Goal: Navigation & Orientation: Find specific page/section

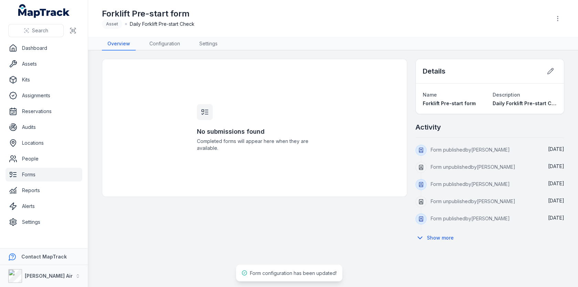
click at [49, 65] on link "Assets" at bounding box center [44, 64] width 77 height 14
click at [50, 173] on link "Forms" at bounding box center [44, 175] width 77 height 14
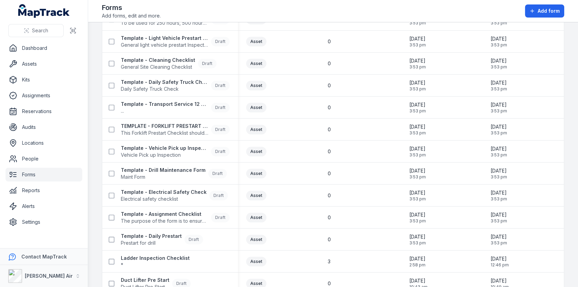
scroll to position [200, 0]
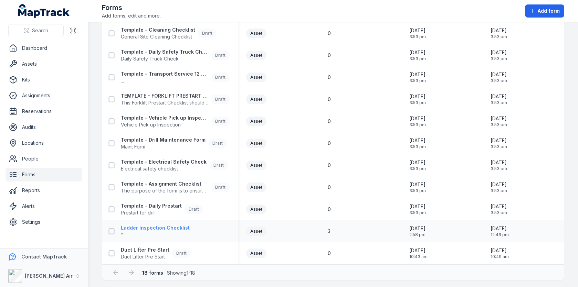
click at [179, 226] on strong "Ladder Inspection Checklist" at bounding box center [155, 228] width 69 height 7
click at [345, 188] on div "0" at bounding box center [360, 187] width 65 height 7
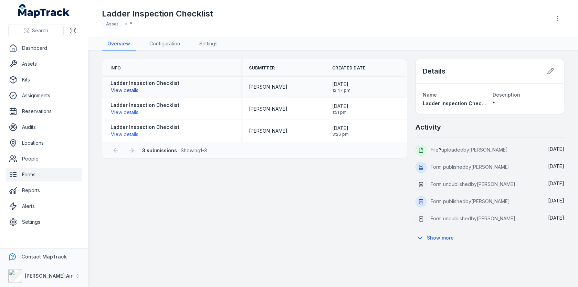
click at [136, 89] on button "View details" at bounding box center [124, 91] width 28 height 8
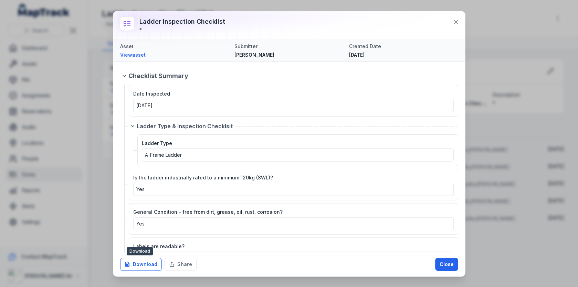
click at [148, 262] on button "Download" at bounding box center [141, 264] width 42 height 13
click at [453, 21] on icon at bounding box center [455, 22] width 7 height 7
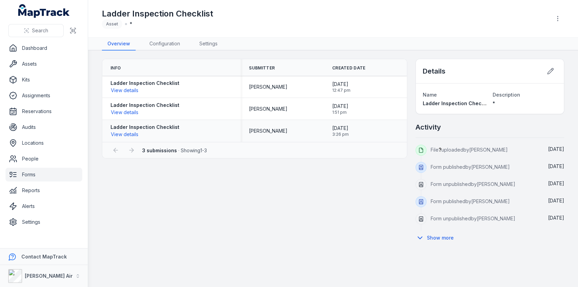
click at [346, 132] on span "3:26 pm" at bounding box center [340, 135] width 17 height 6
click at [349, 132] on span "3:26 pm" at bounding box center [340, 135] width 17 height 6
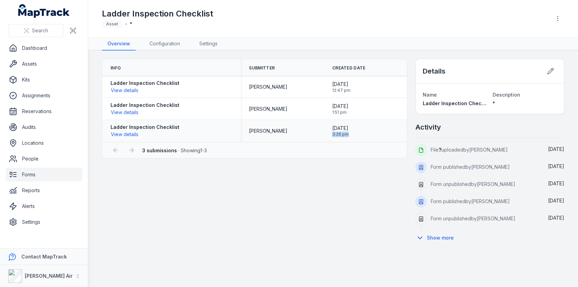
click at [349, 132] on span "3:26 pm" at bounding box center [340, 135] width 17 height 6
click at [343, 135] on span "3:26 pm" at bounding box center [340, 135] width 17 height 6
click at [361, 134] on div "[DATE] 3:26 pm" at bounding box center [365, 131] width 66 height 12
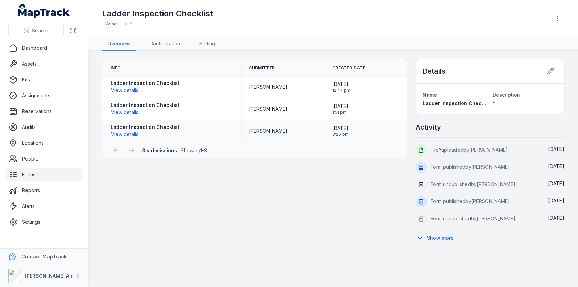
click at [361, 134] on div "[DATE] 3:26 pm" at bounding box center [365, 131] width 66 height 12
click at [360, 134] on div "[DATE] 3:26 pm" at bounding box center [365, 131] width 66 height 12
drag, startPoint x: 372, startPoint y: 134, endPoint x: 325, endPoint y: 129, distance: 47.5
click at [325, 129] on div "[DATE] 3:26 pm" at bounding box center [365, 131] width 83 height 18
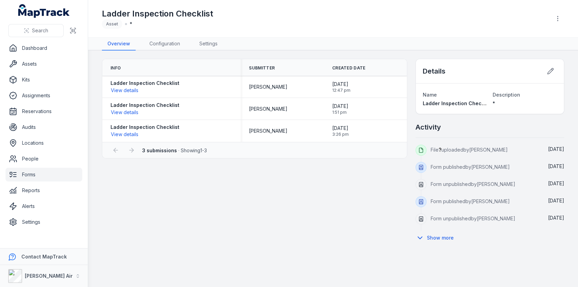
click at [348, 142] on div "3 submissions · Showing 1 - 3" at bounding box center [254, 150] width 305 height 16
drag, startPoint x: 359, startPoint y: 131, endPoint x: 327, endPoint y: 129, distance: 31.8
click at [327, 129] on div "[DATE] 3:26 pm" at bounding box center [365, 131] width 83 height 18
click at [127, 135] on button "View details" at bounding box center [124, 135] width 28 height 8
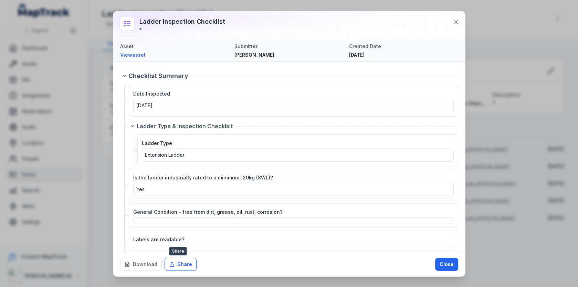
click at [178, 260] on button "Share" at bounding box center [181, 264] width 32 height 13
click at [461, 19] on button at bounding box center [455, 21] width 13 height 13
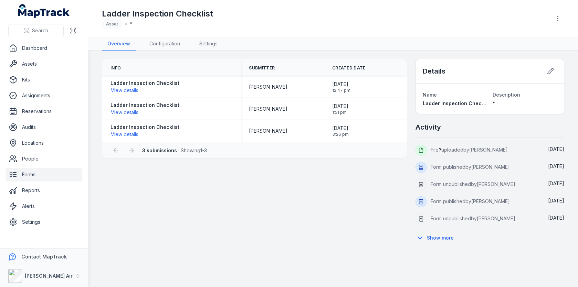
click at [257, 175] on div "Info Submitter Created Date Ladder Inspection Checklist View details [PERSON_NA…" at bounding box center [333, 152] width 462 height 187
click at [48, 60] on link "Assets" at bounding box center [44, 64] width 77 height 14
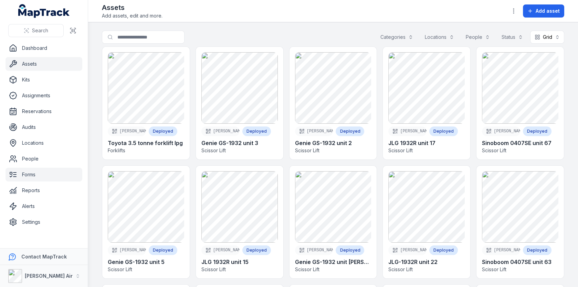
click at [45, 174] on link "Forms" at bounding box center [44, 175] width 77 height 14
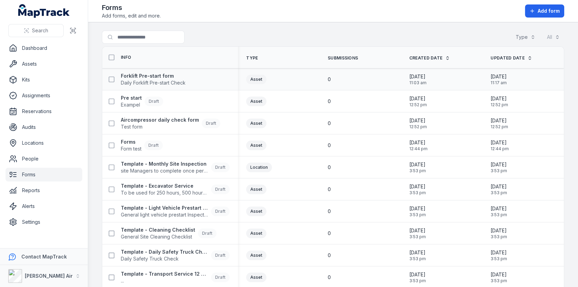
click at [151, 86] on div "Forklift Pre-start form Daily Forklift Pre-start Check" at bounding box center [170, 79] width 136 height 19
click at [152, 80] on span "Daily Forklift Pre-start Check" at bounding box center [153, 83] width 65 height 7
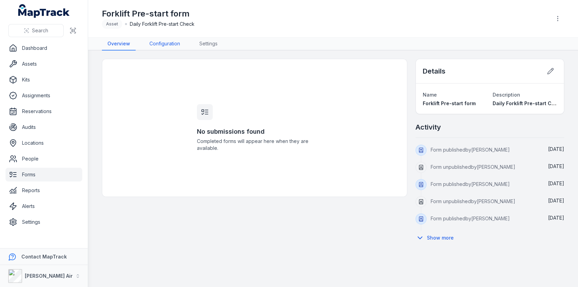
click at [160, 47] on link "Configuration" at bounding box center [165, 44] width 42 height 13
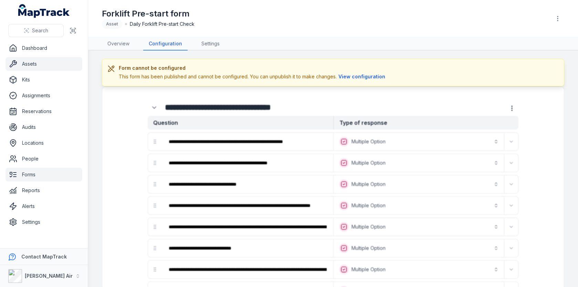
click at [34, 63] on link "Assets" at bounding box center [44, 64] width 77 height 14
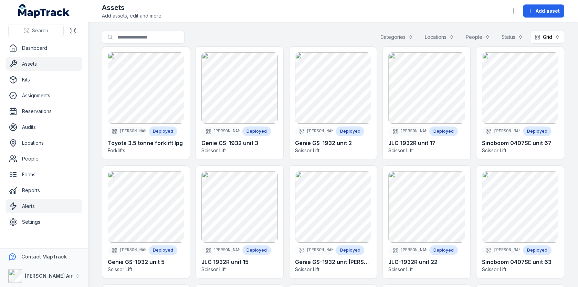
click at [55, 203] on link "Alerts" at bounding box center [44, 207] width 77 height 14
click at [94, 136] on main "Search for assets Categories Locations People Status Grid **** [PERSON_NAME]-35…" at bounding box center [333, 154] width 490 height 265
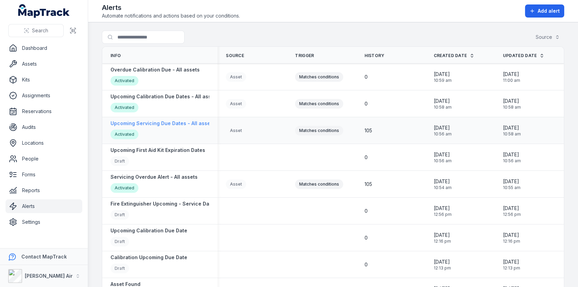
click at [168, 137] on div "Activated" at bounding box center [162, 135] width 104 height 11
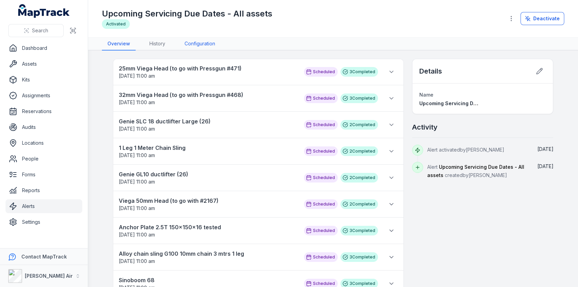
click at [191, 43] on link "Configuration" at bounding box center [200, 44] width 42 height 13
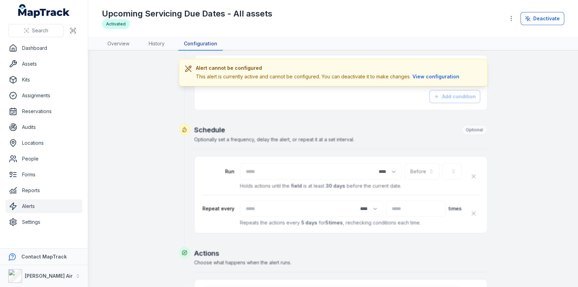
scroll to position [238, 0]
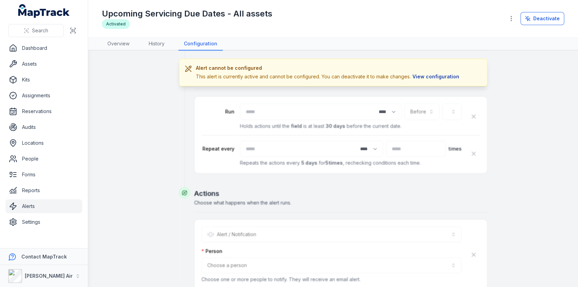
click at [444, 74] on button "View configuration" at bounding box center [436, 77] width 50 height 8
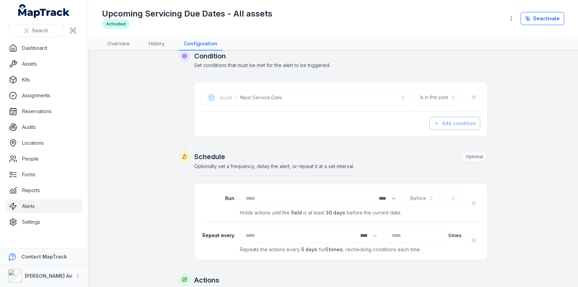
scroll to position [110, 0]
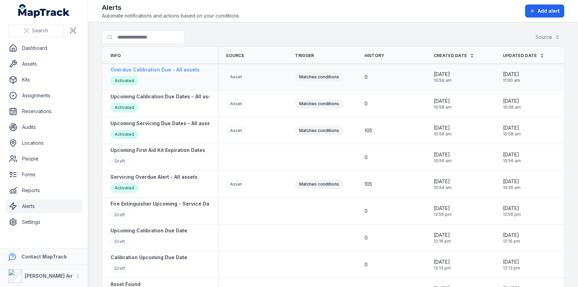
click at [158, 66] on strong "Overdue Calibration Due - All assets" at bounding box center [154, 69] width 89 height 7
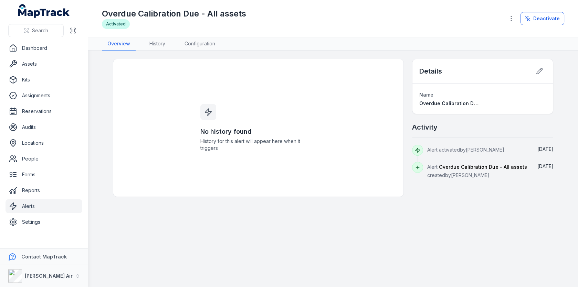
click at [171, 47] on nav "Overview History Configuration" at bounding box center [333, 44] width 462 height 13
click at [165, 46] on link "History" at bounding box center [157, 44] width 27 height 13
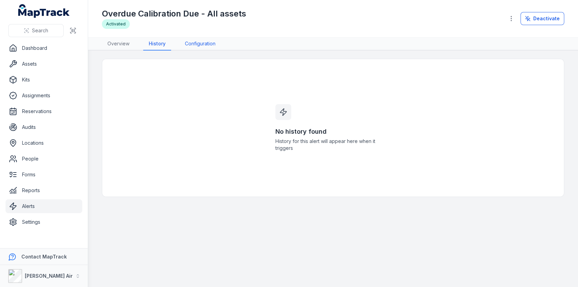
click at [196, 43] on link "Configuration" at bounding box center [200, 44] width 42 height 13
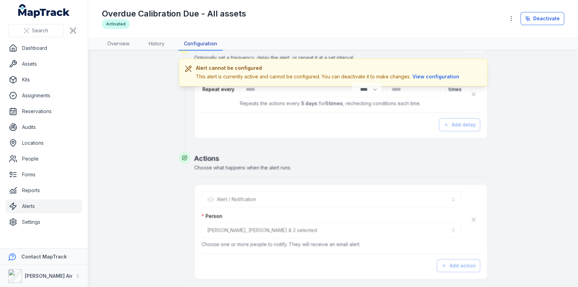
scroll to position [284, 0]
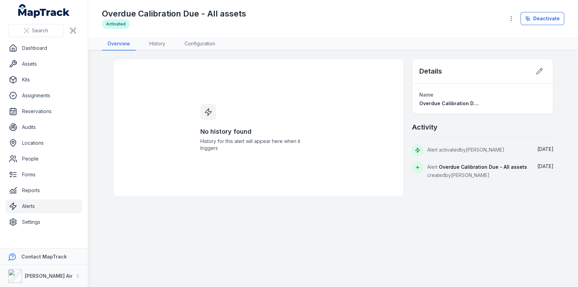
click at [38, 206] on link "Alerts" at bounding box center [44, 207] width 77 height 14
click at [191, 203] on main "No history found History for this alert will appear here when it triggers Detai…" at bounding box center [333, 169] width 490 height 237
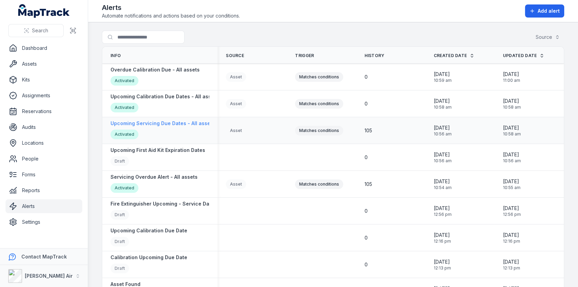
click at [175, 132] on div "Activated" at bounding box center [162, 135] width 104 height 11
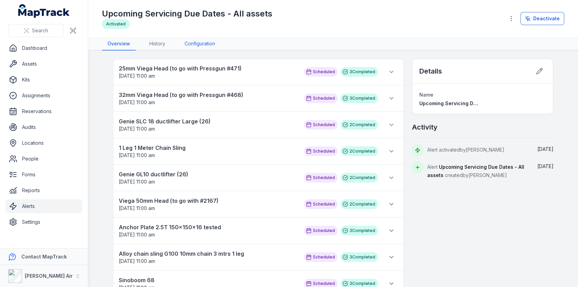
click at [185, 38] on link "Configuration" at bounding box center [200, 44] width 42 height 13
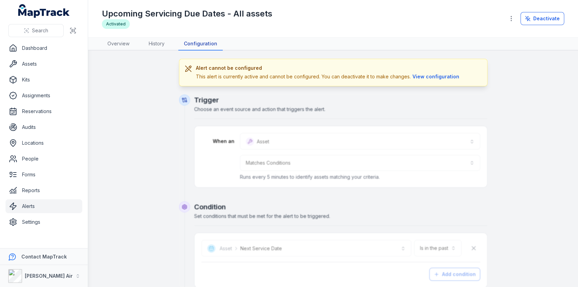
scroll to position [123, 0]
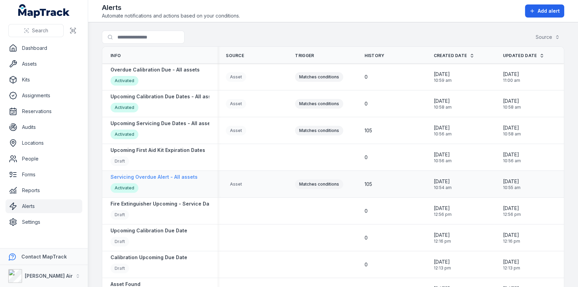
click at [159, 177] on strong "Servicing Overdue Alert - All assets" at bounding box center [153, 177] width 87 height 7
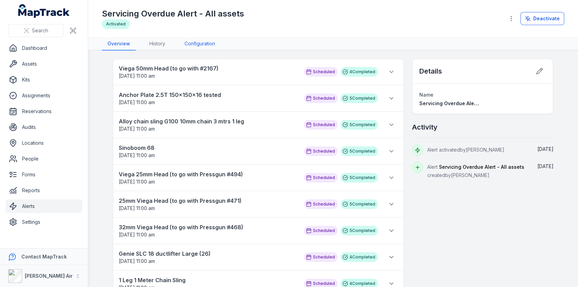
click at [193, 38] on link "Configuration" at bounding box center [200, 44] width 42 height 13
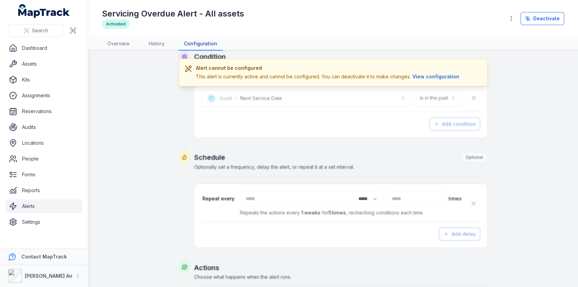
scroll to position [284, 0]
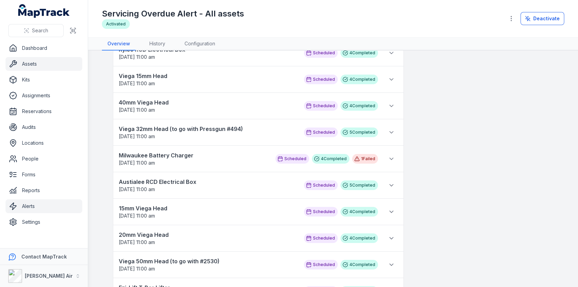
click at [56, 60] on link "Assets" at bounding box center [44, 64] width 77 height 14
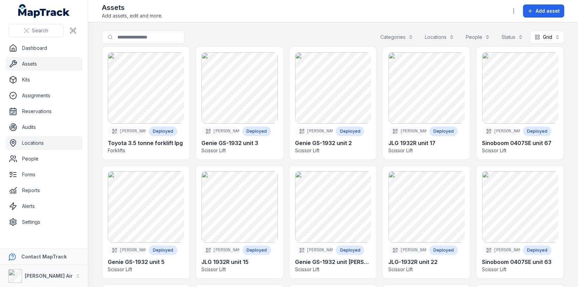
click at [51, 145] on link "Locations" at bounding box center [44, 143] width 77 height 14
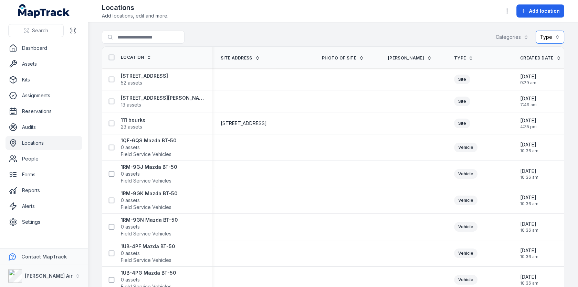
click at [558, 36] on button "Type" at bounding box center [550, 37] width 29 height 13
click at [536, 52] on div "Storage" at bounding box center [528, 54] width 57 height 7
click at [528, 78] on div "Site" at bounding box center [528, 80] width 57 height 7
click at [387, 35] on div "**********" at bounding box center [333, 39] width 462 height 16
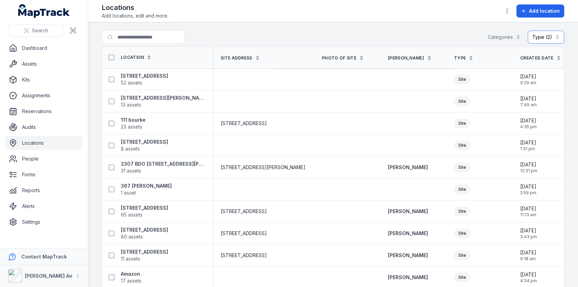
click at [535, 35] on button "**********" at bounding box center [546, 37] width 36 height 13
click at [421, 24] on main "**********" at bounding box center [333, 154] width 490 height 265
click at [575, 64] on main "**********" at bounding box center [333, 154] width 490 height 265
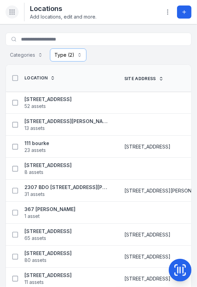
click at [14, 13] on icon "Toggle navigation" at bounding box center [12, 12] width 7 height 7
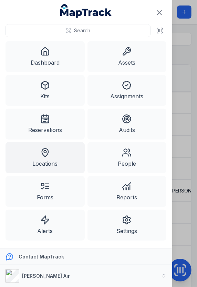
click at [46, 157] on icon at bounding box center [45, 153] width 10 height 10
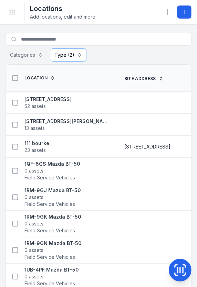
click at [139, 50] on div "**********" at bounding box center [99, 55] width 186 height 13
click at [7, 16] on button "Toggle Navigation" at bounding box center [12, 12] width 13 height 13
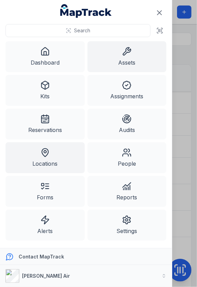
click at [139, 66] on link "Assets" at bounding box center [126, 56] width 79 height 31
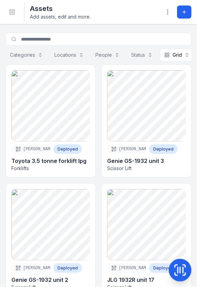
click at [12, 12] on circle "Toggle navigation" at bounding box center [12, 12] width 1 height 1
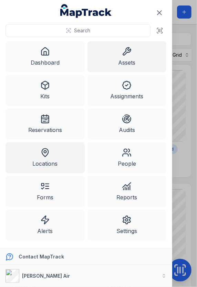
click at [78, 165] on link "Locations" at bounding box center [45, 157] width 79 height 31
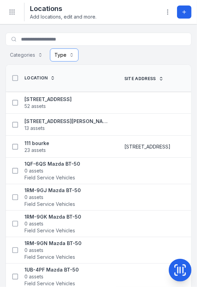
click at [70, 50] on button "Type" at bounding box center [64, 55] width 29 height 13
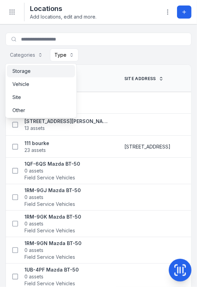
click at [48, 73] on div "Storage" at bounding box center [40, 71] width 57 height 7
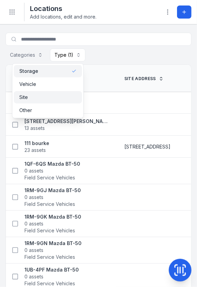
click at [46, 95] on div "Site" at bounding box center [47, 97] width 57 height 7
click at [133, 62] on div "**********" at bounding box center [99, 49] width 186 height 32
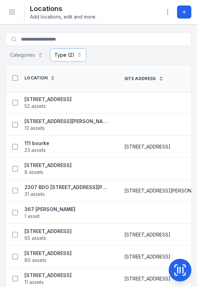
click at [131, 54] on div "**********" at bounding box center [99, 55] width 186 height 13
click at [60, 57] on button "**********" at bounding box center [68, 55] width 36 height 13
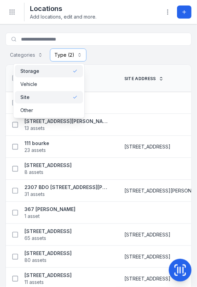
click at [114, 53] on div "**********" at bounding box center [99, 55] width 186 height 13
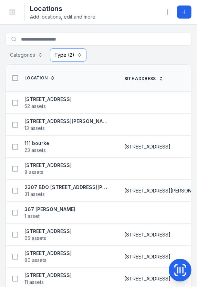
click at [80, 56] on button "**********" at bounding box center [68, 55] width 36 height 13
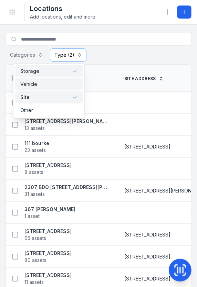
click at [67, 80] on div "Vehicle" at bounding box center [49, 84] width 68 height 12
click at [126, 46] on div "**********" at bounding box center [99, 49] width 186 height 32
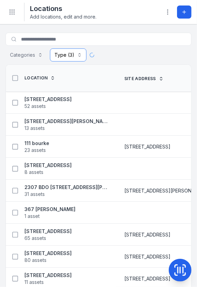
click at [63, 51] on button "**********" at bounding box center [68, 55] width 36 height 13
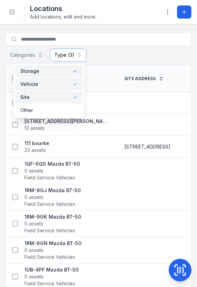
click at [63, 72] on div "Storage" at bounding box center [48, 71] width 57 height 7
click at [63, 95] on div "Site" at bounding box center [48, 97] width 57 height 7
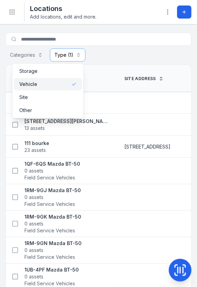
click at [119, 57] on div "Categories Type (1) *******" at bounding box center [99, 55] width 186 height 13
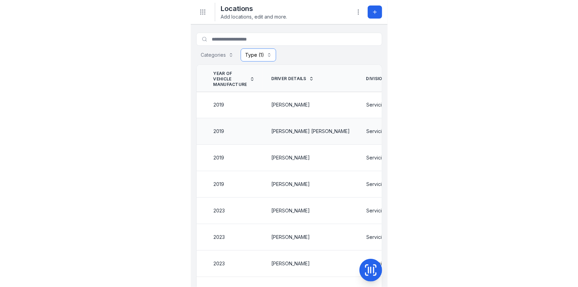
scroll to position [0, 303]
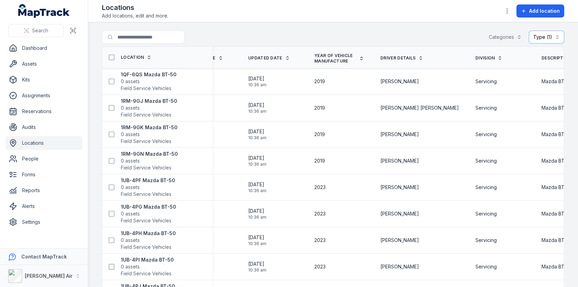
click at [303, 30] on main "Search for locations Categories Type (1) ******* Location Site address Photo of…" at bounding box center [333, 154] width 490 height 265
click at [552, 38] on button "Type (1) *******" at bounding box center [546, 37] width 35 height 13
click at [526, 49] on div "Storage" at bounding box center [528, 54] width 68 height 12
click at [518, 77] on div "Site" at bounding box center [528, 80] width 57 height 7
click at [520, 70] on div "Vehicle" at bounding box center [528, 67] width 57 height 7
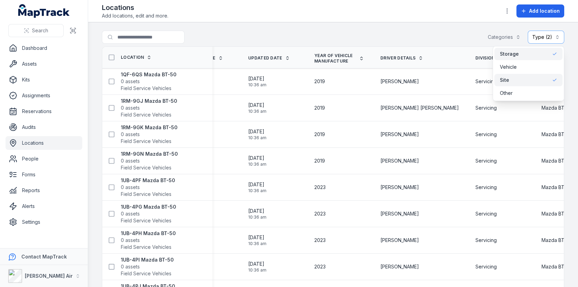
click at [423, 40] on div "**********" at bounding box center [333, 39] width 462 height 16
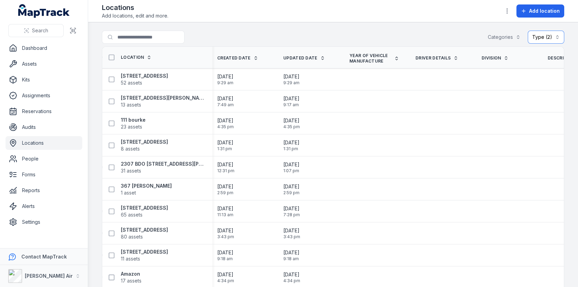
click at [534, 36] on button "**********" at bounding box center [546, 37] width 36 height 13
click at [46, 62] on div "**********" at bounding box center [289, 143] width 578 height 287
click at [43, 62] on link "Assets" at bounding box center [44, 64] width 77 height 14
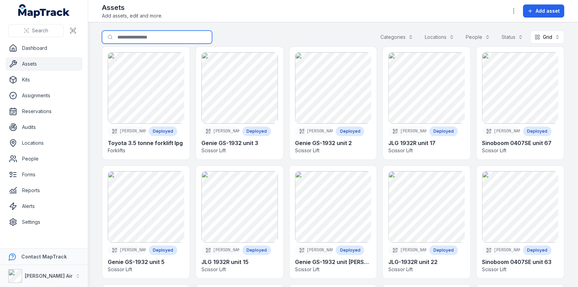
click at [154, 33] on input "Search for assets" at bounding box center [157, 37] width 110 height 13
click at [512, 18] on div "Assets Add assets, edit and more. Add asset" at bounding box center [333, 11] width 462 height 17
click at [514, 15] on button "button" at bounding box center [513, 10] width 13 height 13
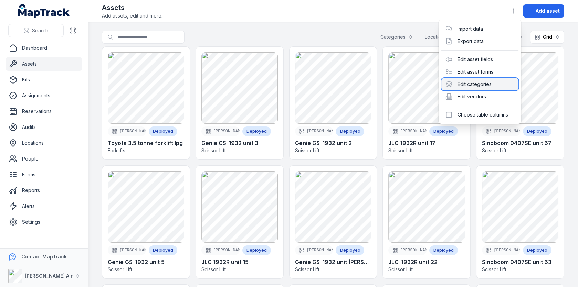
click at [466, 86] on div "Edit categories" at bounding box center [479, 84] width 77 height 12
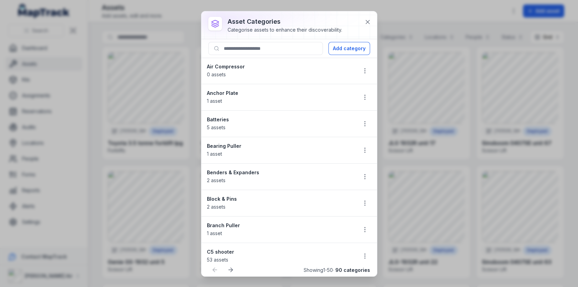
scroll to position [560, 0]
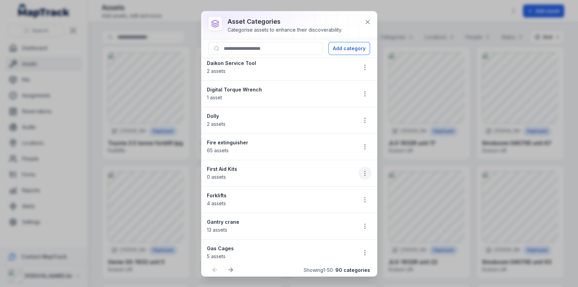
click at [366, 167] on button "button" at bounding box center [364, 173] width 13 height 13
click at [319, 184] on div "Edit" at bounding box center [330, 182] width 77 height 12
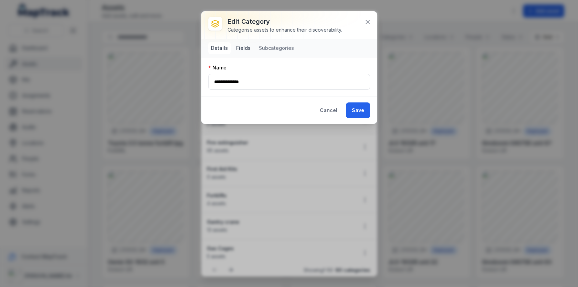
click at [251, 52] on button "Fields" at bounding box center [243, 48] width 20 height 12
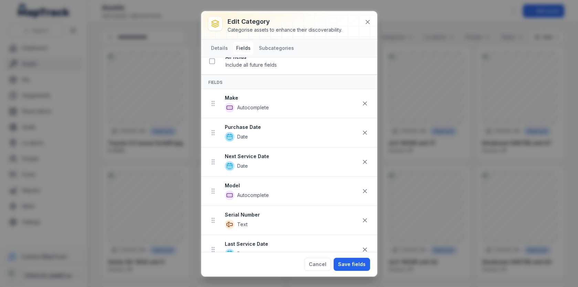
scroll to position [31, 0]
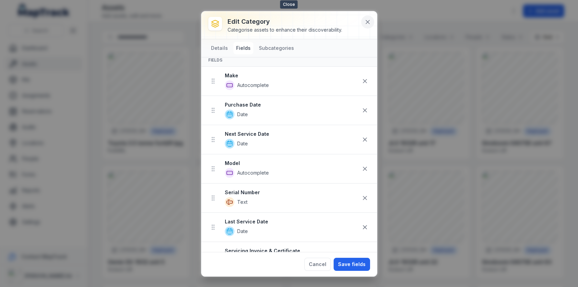
click at [372, 19] on button at bounding box center [367, 21] width 13 height 13
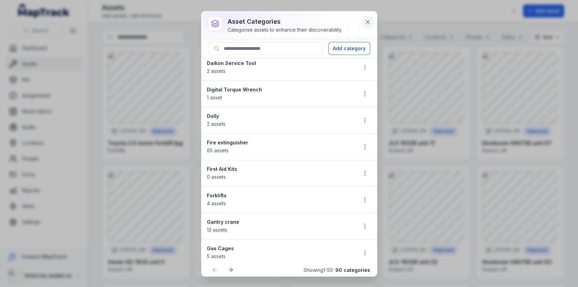
click at [369, 23] on icon at bounding box center [367, 21] width 3 height 3
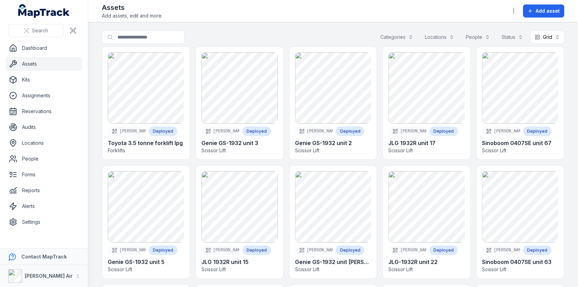
click at [292, 12] on div "Assets Add assets, edit and more. Add asset" at bounding box center [333, 11] width 462 height 17
click at [53, 226] on link "Settings" at bounding box center [44, 222] width 77 height 14
